Goal: Browse casually

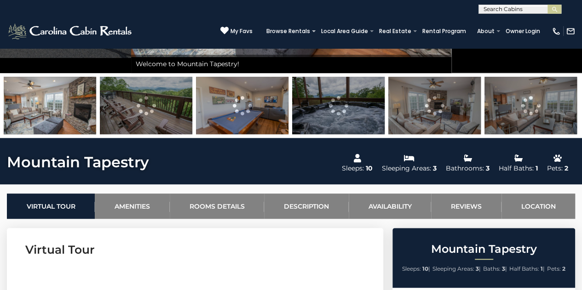
scroll to position [216, 0]
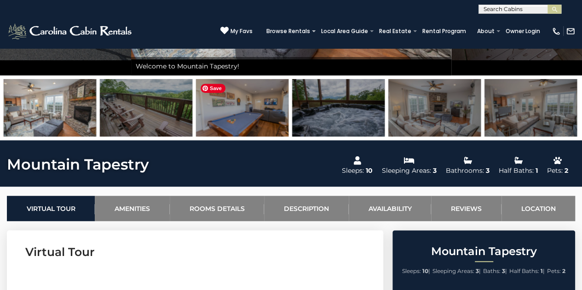
click at [249, 113] on img at bounding box center [242, 108] width 93 height 58
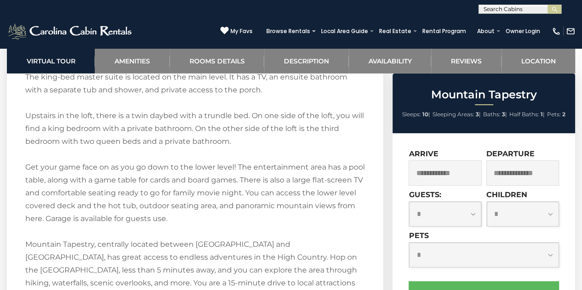
scroll to position [1410, 0]
